Goal: Check status: Check status

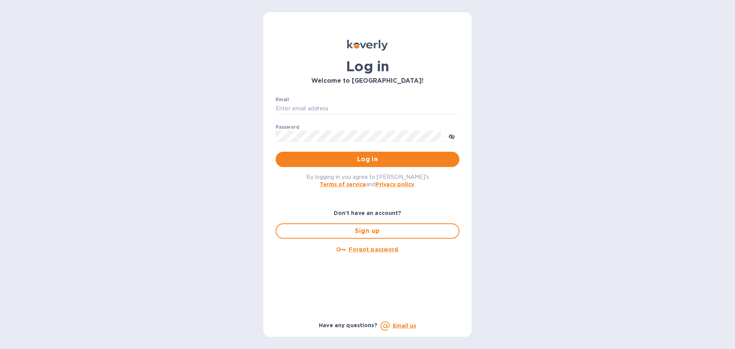
click at [388, 101] on div "Email ​" at bounding box center [367, 111] width 184 height 28
click at [388, 104] on input "Email" at bounding box center [367, 108] width 184 height 11
type input "hbrachrealestate@gmail.com"
click at [275, 152] on button "Log in" at bounding box center [367, 159] width 184 height 15
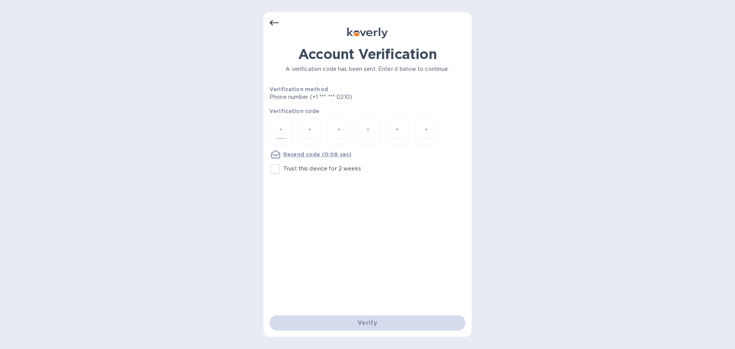
click at [288, 135] on div at bounding box center [280, 131] width 23 height 27
type input "4"
type input "9"
type input "3"
type input "9"
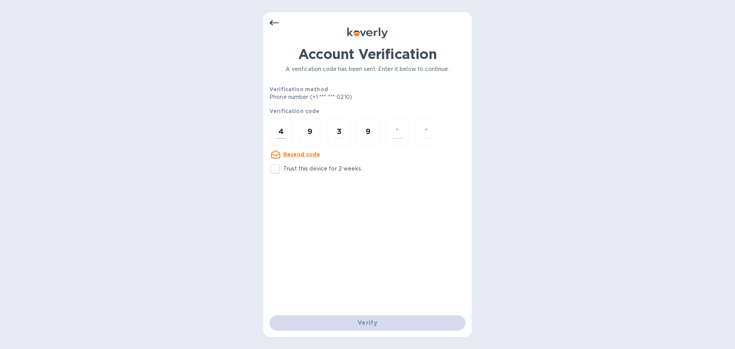
type input "2"
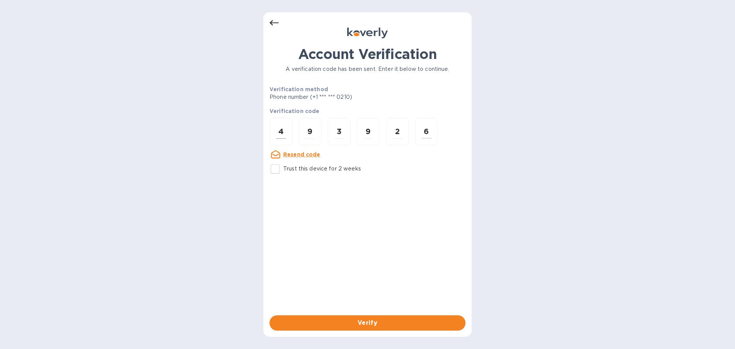
type input "6"
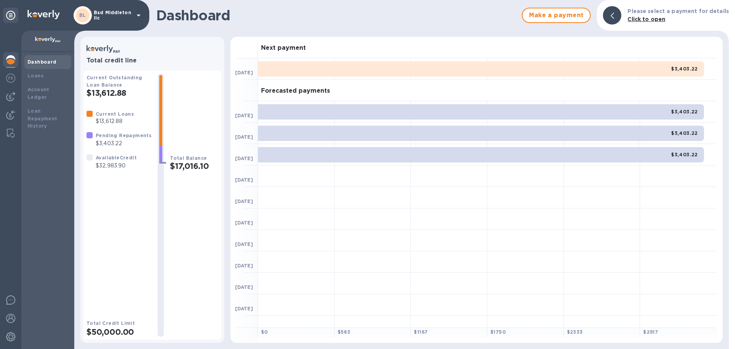
click at [101, 16] on p "Bsd Middleton llc" at bounding box center [113, 15] width 38 height 11
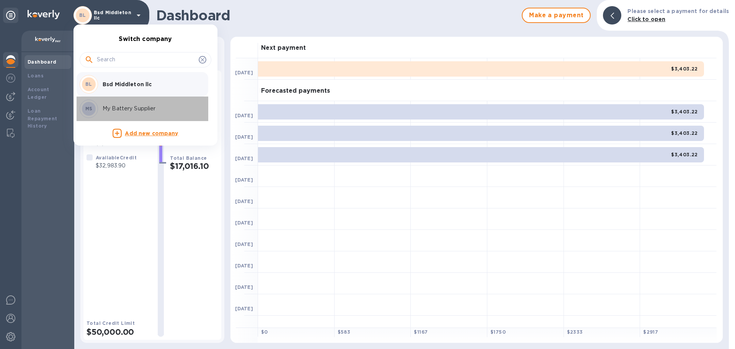
click at [131, 109] on p "My Battery Supplier" at bounding box center [151, 108] width 96 height 8
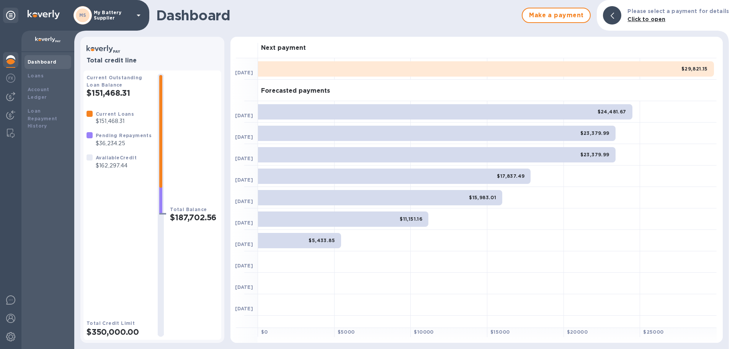
drag, startPoint x: 119, startPoint y: 174, endPoint x: 119, endPoint y: 167, distance: 6.9
click at [119, 167] on div "Current Loans $151,468.31 Pending Repayments $36,234.25 Available Credit $162,2…" at bounding box center [118, 208] width 65 height 197
click at [119, 167] on p "$162,297.44" at bounding box center [116, 165] width 41 height 8
copy p "162,297.44"
